Goal: Navigation & Orientation: Understand site structure

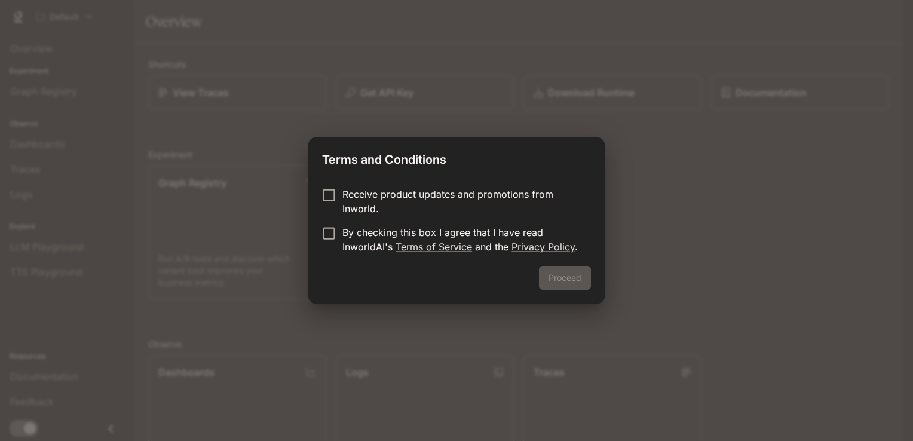
click at [325, 183] on div "Receive product updates and promotions from Inworld. By checking this box I agr…" at bounding box center [457, 221] width 298 height 88
click at [562, 285] on button "Proceed" at bounding box center [565, 278] width 52 height 24
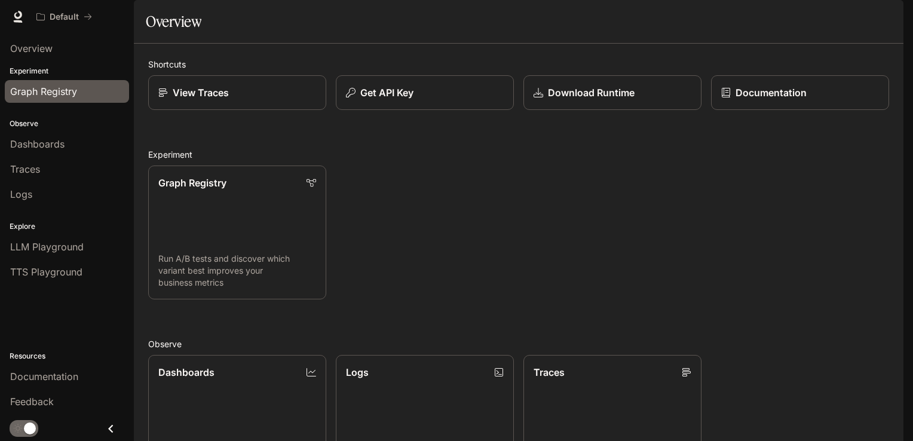
click at [56, 94] on span "Graph Registry" at bounding box center [43, 91] width 67 height 14
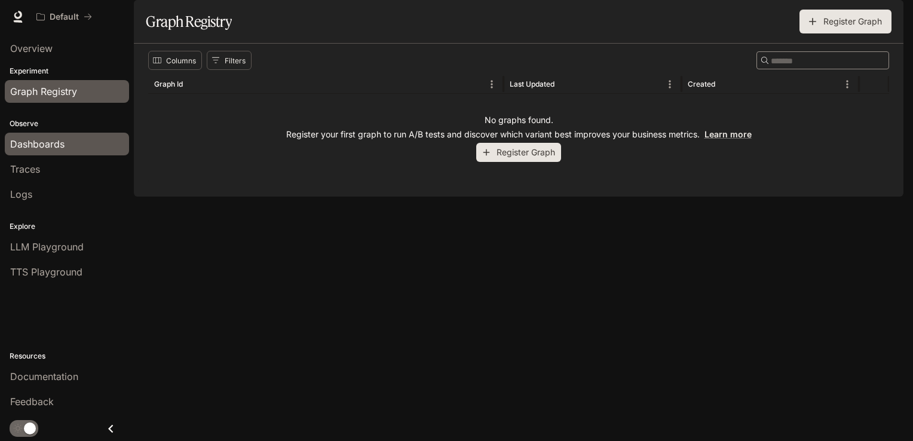
click at [53, 137] on span "Dashboards" at bounding box center [37, 144] width 54 height 14
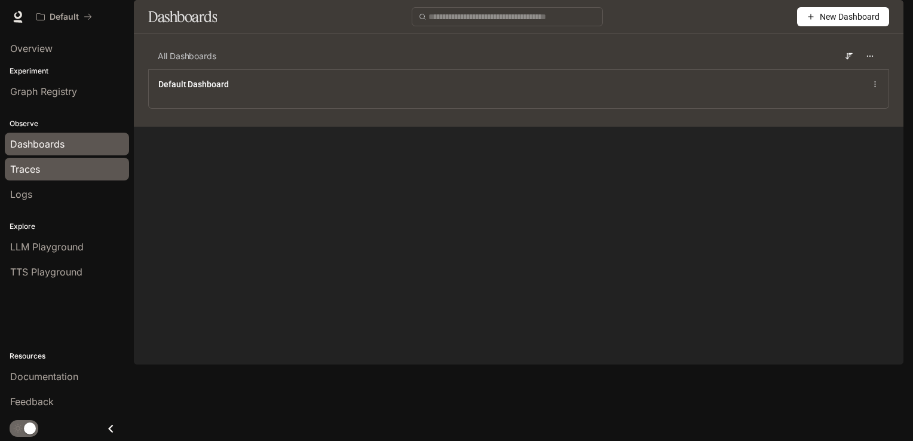
click at [72, 171] on div "Traces" at bounding box center [67, 169] width 114 height 14
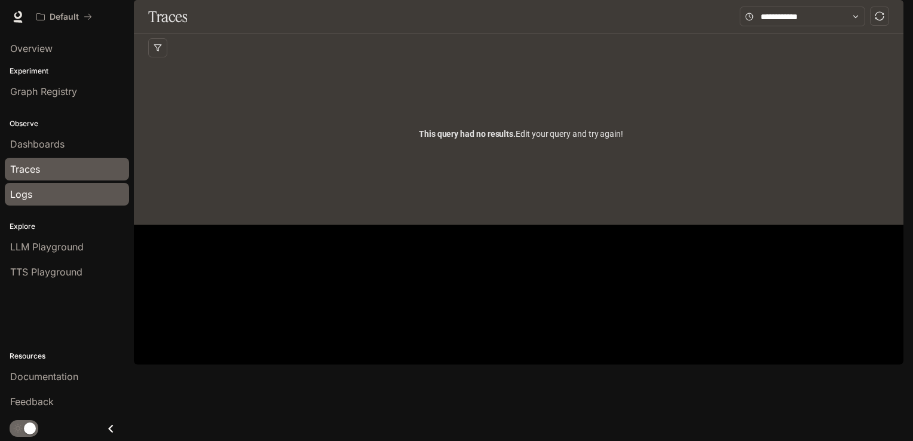
click at [60, 187] on div "Logs" at bounding box center [67, 194] width 114 height 14
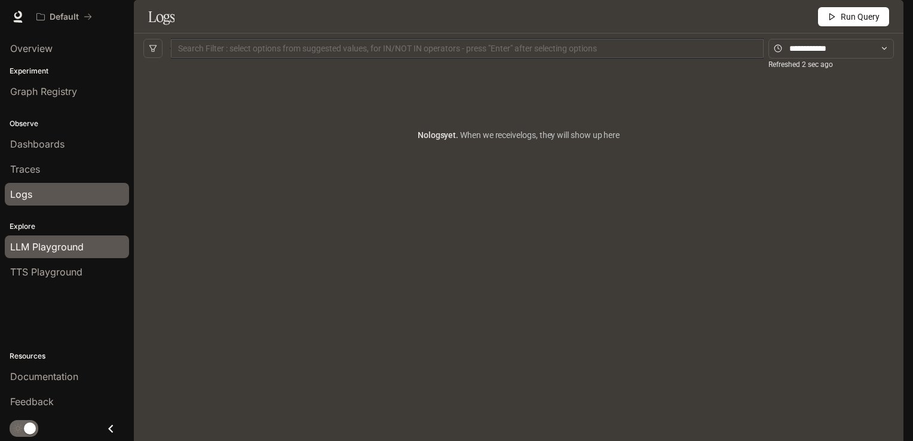
click at [45, 243] on span "LLM Playground" at bounding box center [46, 247] width 73 height 14
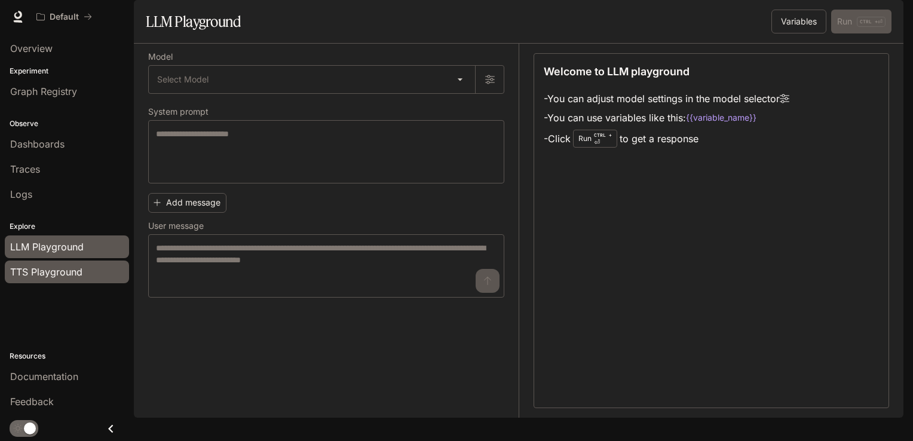
click at [45, 271] on span "TTS Playground" at bounding box center [46, 272] width 72 height 14
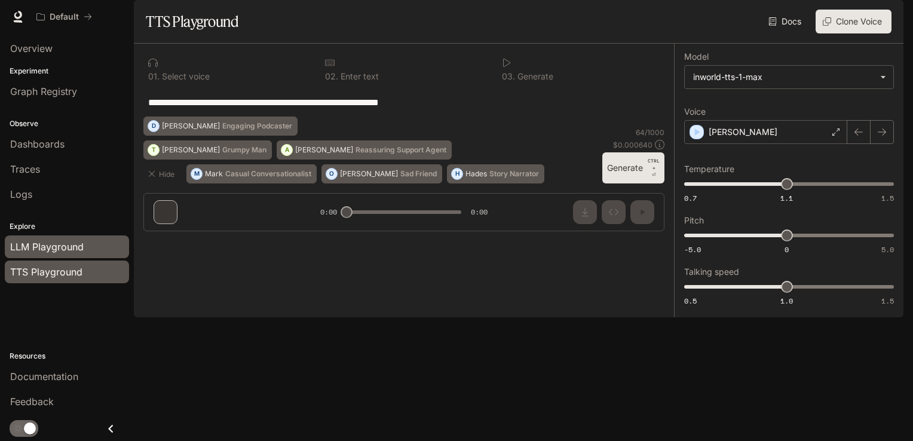
click at [44, 243] on span "LLM Playground" at bounding box center [46, 247] width 73 height 14
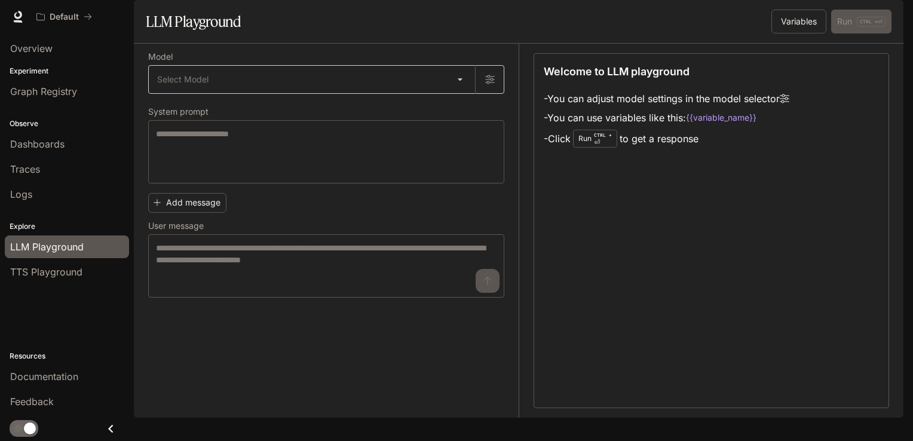
click at [256, 110] on body "Skip to main content Default Documentation Documentation Portal Overview Experi…" at bounding box center [456, 220] width 913 height 441
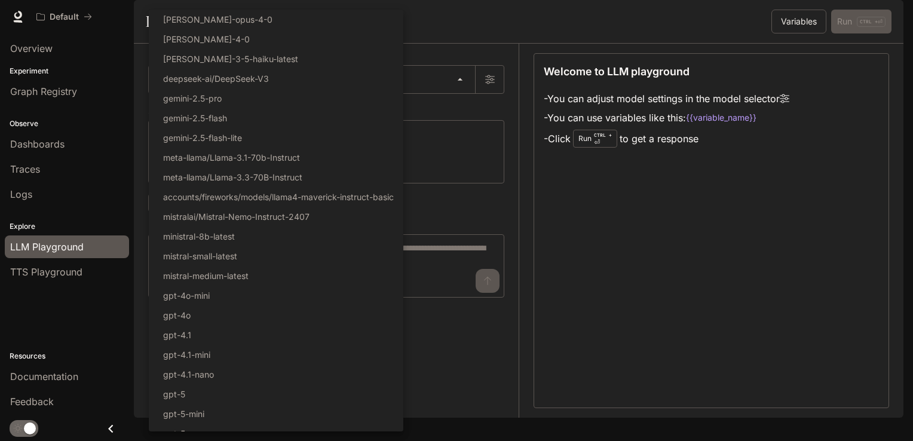
click at [53, 49] on div at bounding box center [456, 220] width 913 height 441
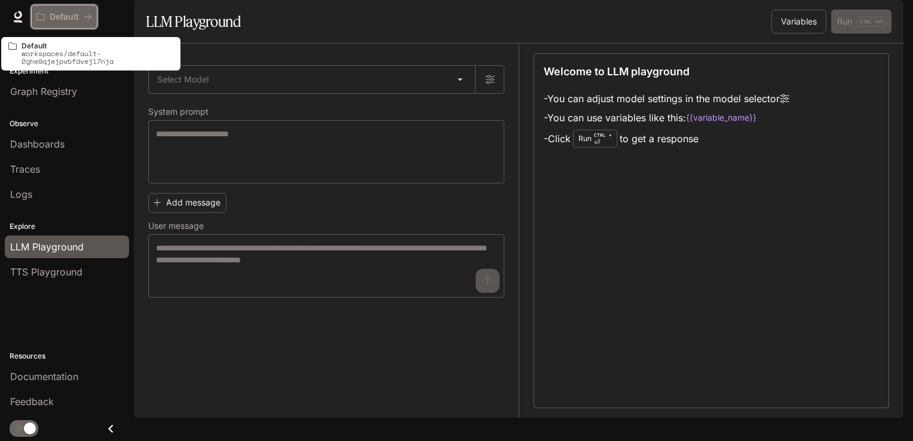
click at [96, 14] on button "Default" at bounding box center [64, 17] width 66 height 24
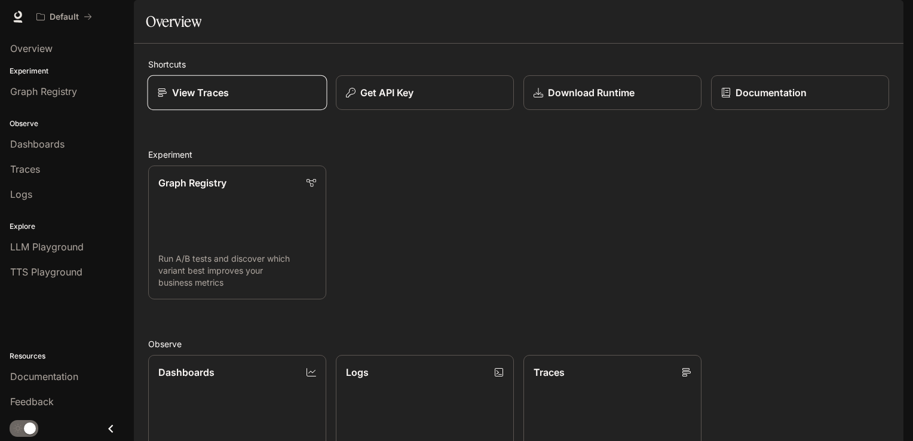
click at [256, 100] on div "View Traces" at bounding box center [238, 92] width 160 height 14
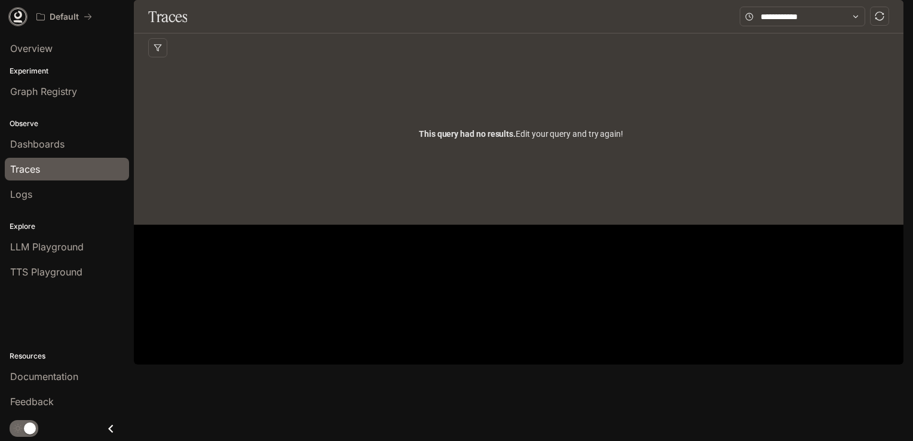
click at [13, 14] on icon at bounding box center [18, 17] width 12 height 12
